Goal: Transaction & Acquisition: Book appointment/travel/reservation

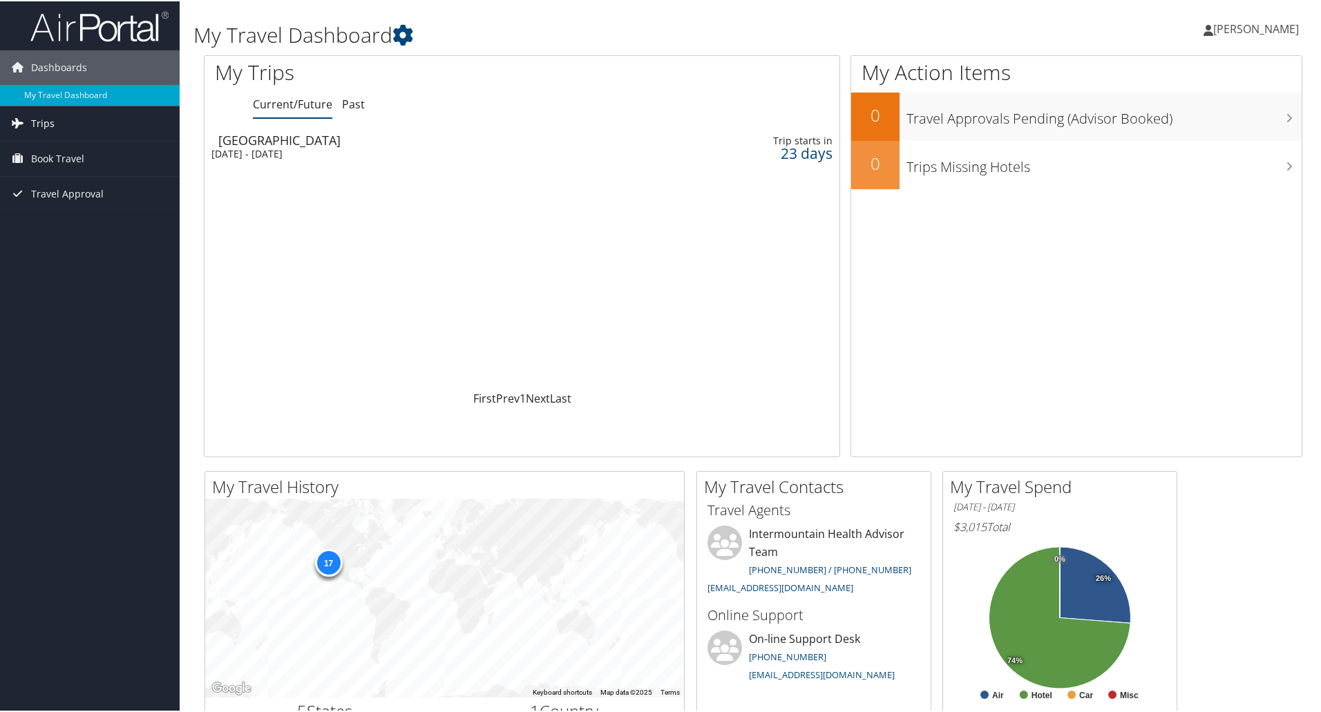
click at [61, 123] on link "Trips" at bounding box center [90, 122] width 180 height 35
click at [58, 151] on link "Current/Future Trips" at bounding box center [90, 150] width 180 height 21
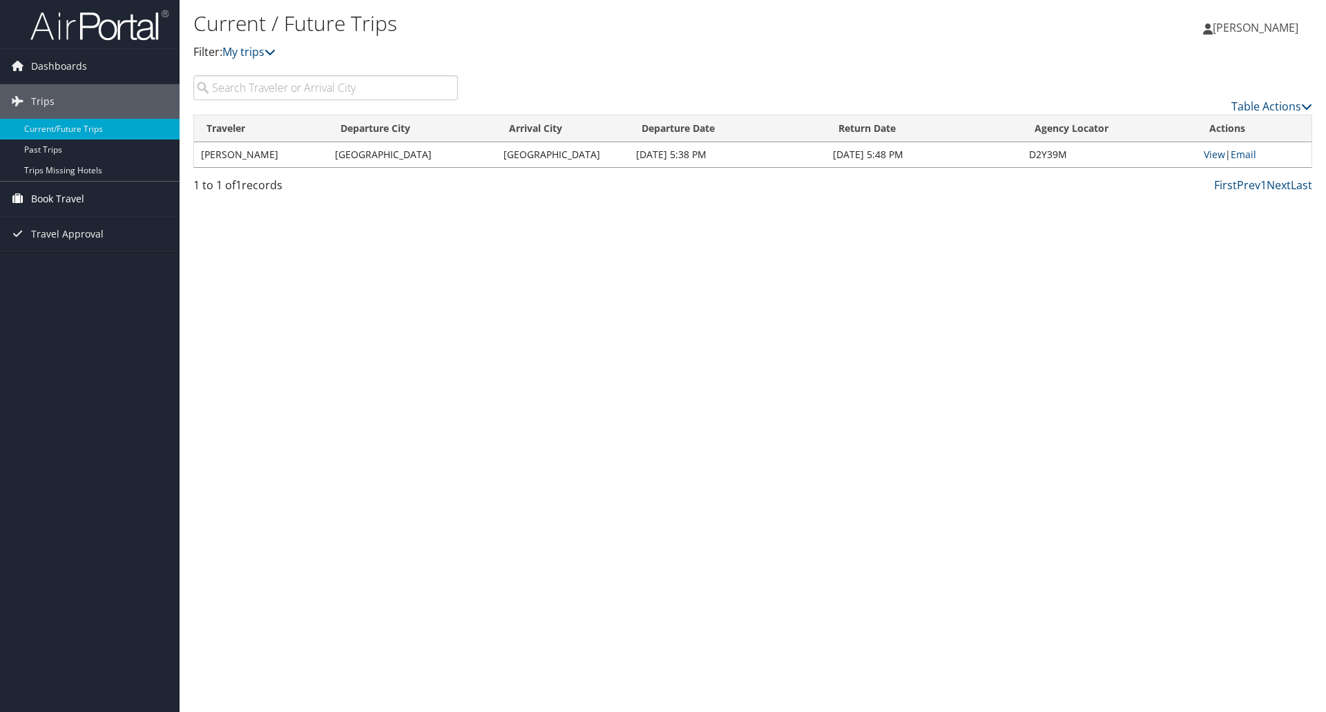
click at [42, 200] on span "Book Travel" at bounding box center [57, 199] width 53 height 35
click at [76, 265] on link "Book/Manage Online Trips" at bounding box center [90, 268] width 180 height 21
click at [50, 267] on link "Book/Manage Online Trips" at bounding box center [90, 268] width 180 height 21
